Goal: Task Accomplishment & Management: Use online tool/utility

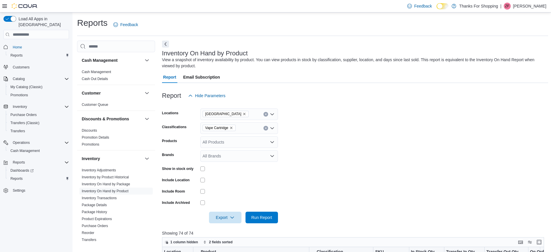
scroll to position [124, 0]
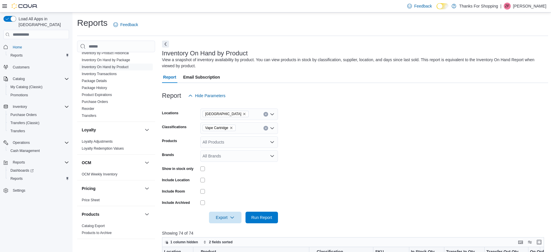
click at [231, 127] on icon "Remove Vape Cartridge from selection in this group" at bounding box center [231, 127] width 3 height 3
type input "*****"
click at [219, 141] on span "Whole Flower" at bounding box center [225, 138] width 25 height 6
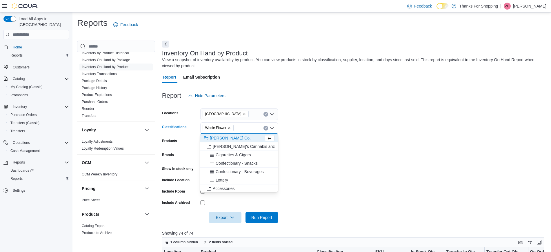
scroll to position [51, 0]
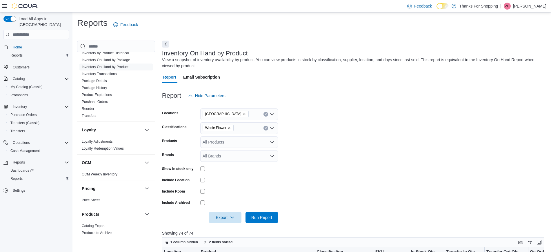
click at [299, 181] on form "Locations [GEOGRAPHIC_DATA] Classifications Whole Flower Products All Products …" at bounding box center [355, 162] width 386 height 122
click at [270, 218] on span "Run Report" at bounding box center [261, 217] width 21 height 6
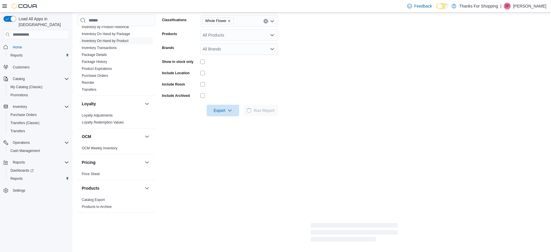
scroll to position [108, 0]
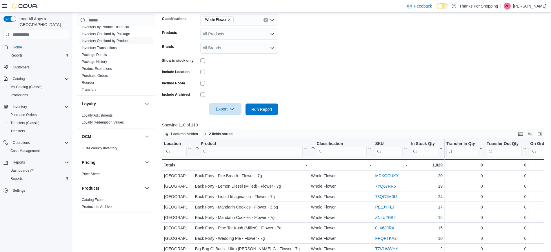
click at [231, 106] on span "Export" at bounding box center [226, 109] width 26 height 12
click at [231, 120] on span "Export to Excel" at bounding box center [226, 121] width 26 height 5
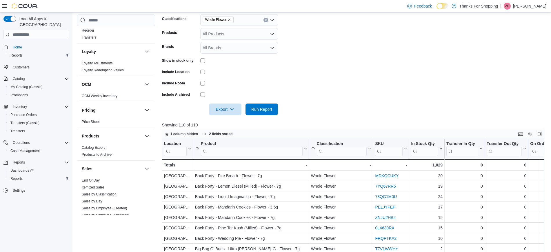
scroll to position [177, 0]
click at [94, 179] on link "End Of Day" at bounding box center [91, 180] width 18 height 4
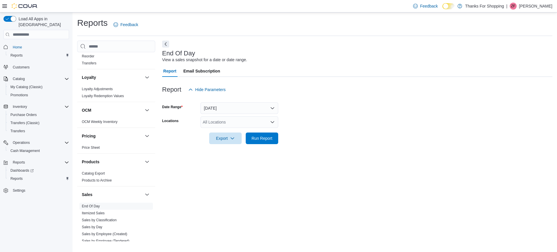
click at [241, 124] on div "All Locations" at bounding box center [239, 122] width 78 height 12
type input "****"
click at [221, 131] on span "[GEOGRAPHIC_DATA]" at bounding box center [237, 132] width 42 height 6
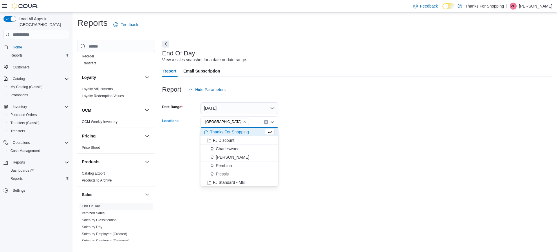
click at [317, 124] on form "Date Range [DATE] Locations [GEOGRAPHIC_DATA] Combo box. Selected. [GEOGRAPHIC_…" at bounding box center [357, 119] width 390 height 49
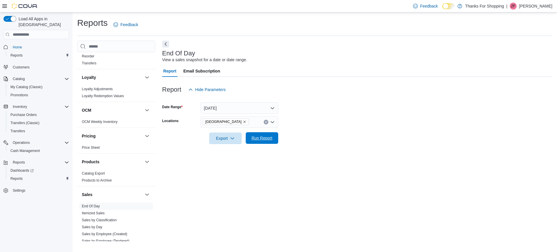
click at [268, 137] on span "Run Report" at bounding box center [261, 138] width 21 height 6
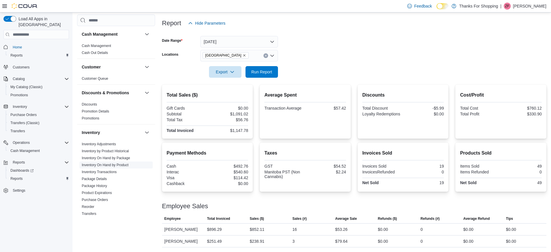
click at [99, 163] on link "Inventory On Hand by Product" at bounding box center [105, 165] width 47 height 4
